Goal: Task Accomplishment & Management: Use online tool/utility

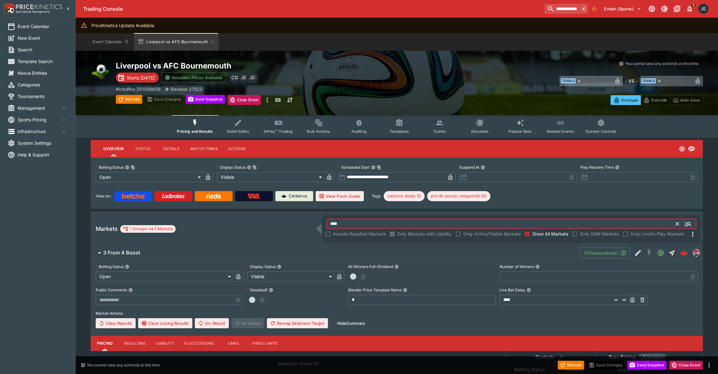
click at [355, 224] on input "****" at bounding box center [502, 224] width 350 height 10
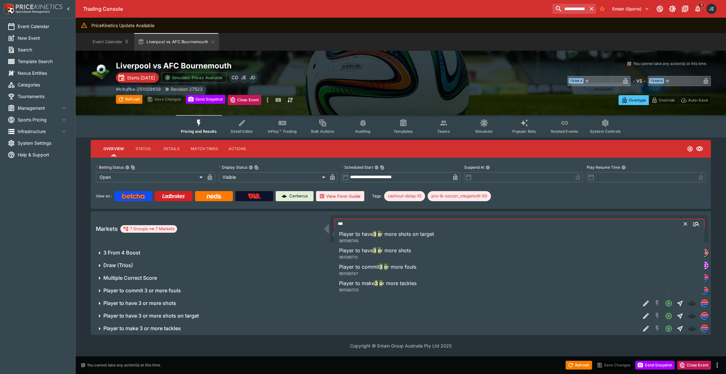
type input "****"
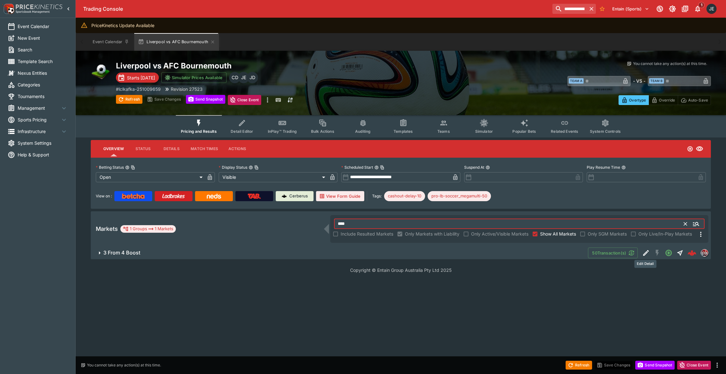
click at [640, 252] on button "Edit Detail" at bounding box center [645, 252] width 11 height 11
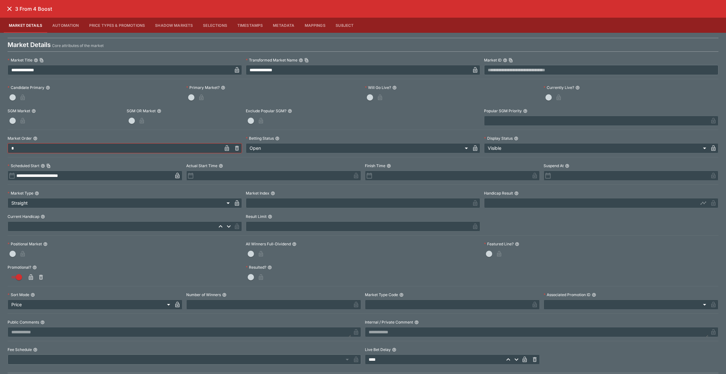
click at [8, 9] on icon "close" at bounding box center [10, 9] width 8 height 8
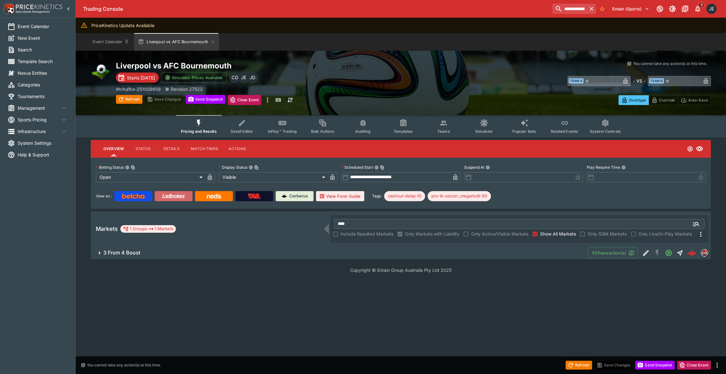
click at [173, 194] on img at bounding box center [173, 195] width 23 height 5
click at [133, 193] on img at bounding box center [133, 195] width 23 height 5
click at [642, 253] on icon "Edit Detail" at bounding box center [646, 253] width 8 height 8
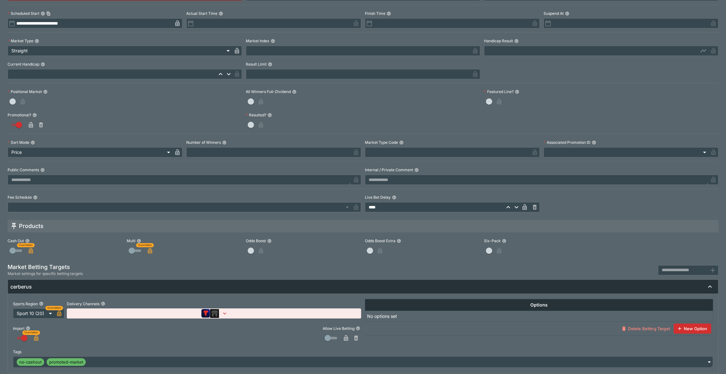
scroll to position [157, 0]
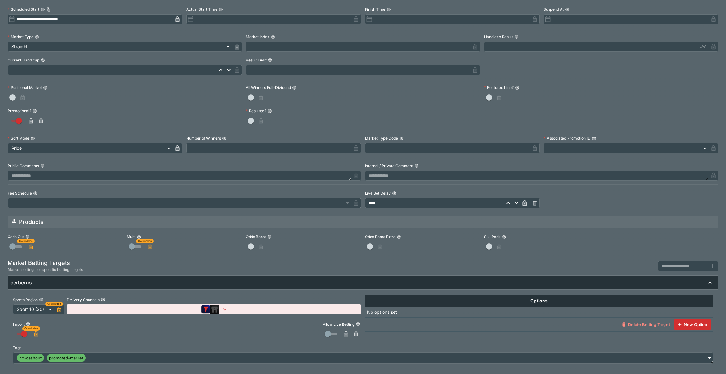
click at [224, 309] on icon "button" at bounding box center [224, 309] width 6 height 6
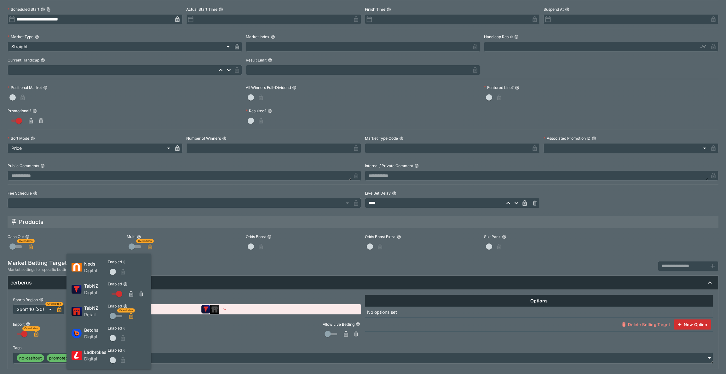
drag, startPoint x: 720, startPoint y: 198, endPoint x: 725, endPoint y: 173, distance: 25.7
click at [718, 173] on div at bounding box center [363, 187] width 726 height 374
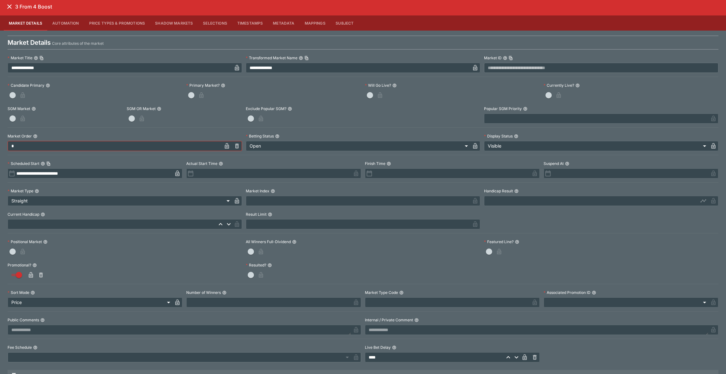
scroll to position [0, 0]
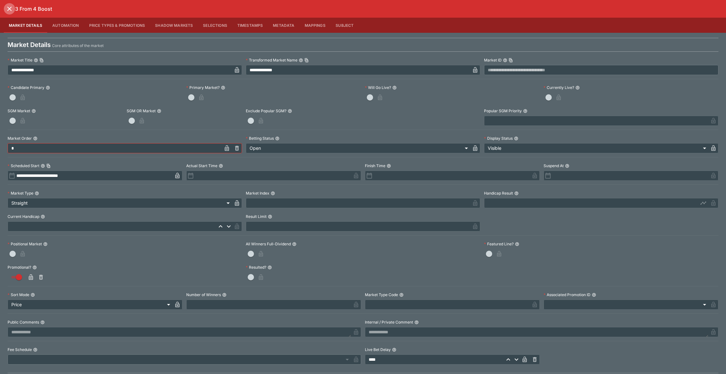
click at [9, 10] on icon "close" at bounding box center [10, 9] width 8 height 8
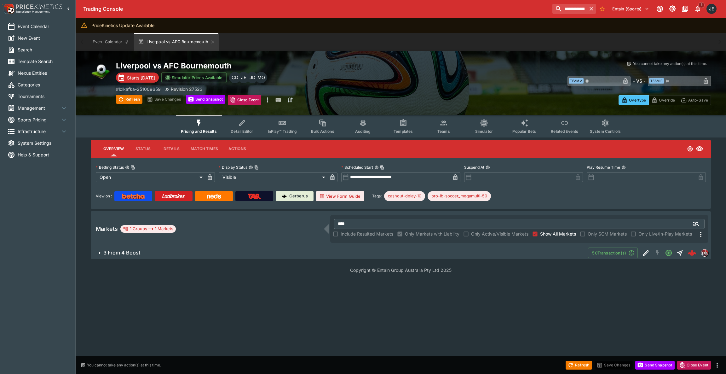
click at [192, 249] on span "3 From 4 Boost" at bounding box center [342, 252] width 479 height 7
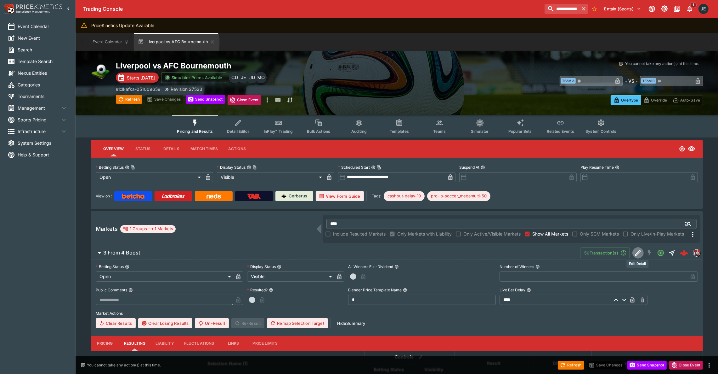
click at [639, 249] on icon "Edit Detail" at bounding box center [639, 253] width 8 height 8
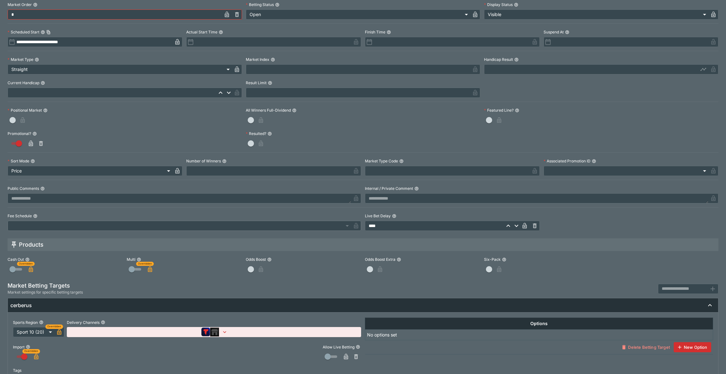
scroll to position [157, 0]
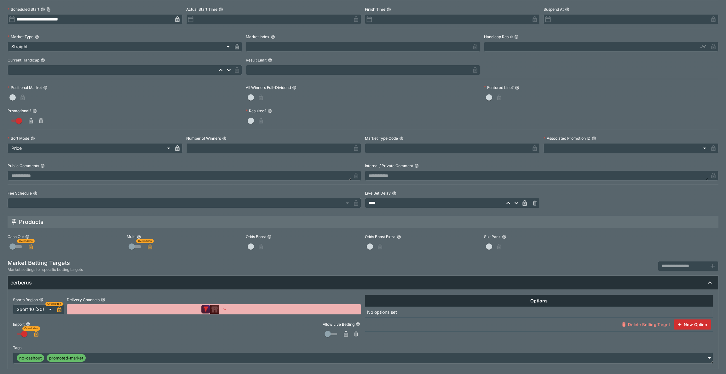
click at [223, 310] on icon "button" at bounding box center [224, 309] width 3 height 2
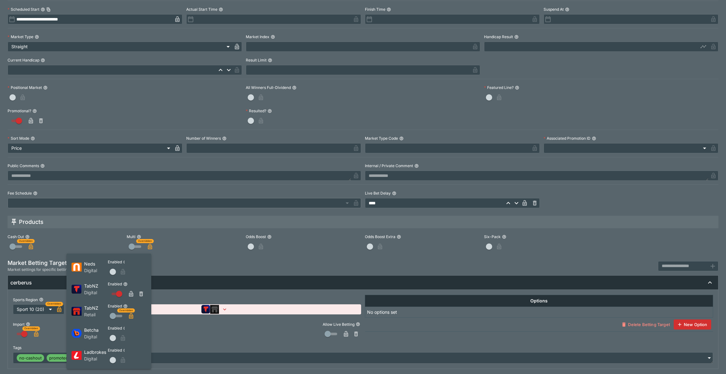
click at [255, 339] on div at bounding box center [363, 187] width 726 height 374
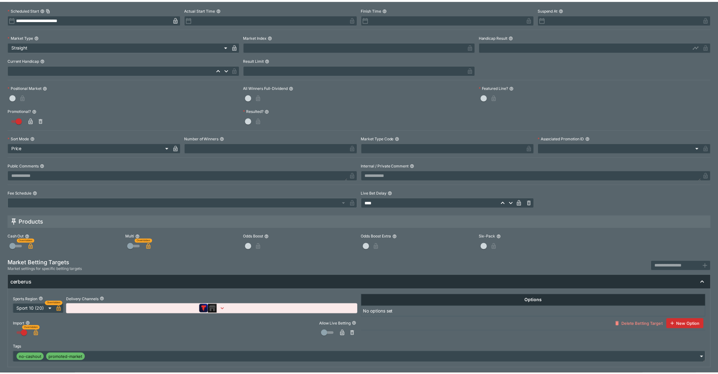
scroll to position [0, 0]
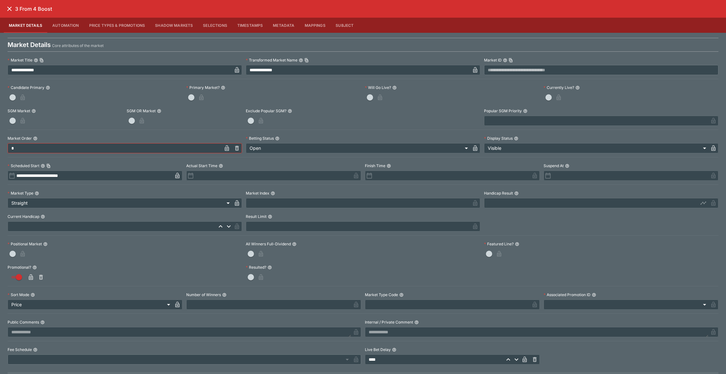
click at [7, 6] on icon "close" at bounding box center [10, 9] width 8 height 8
